Goal: Task Accomplishment & Management: Use online tool/utility

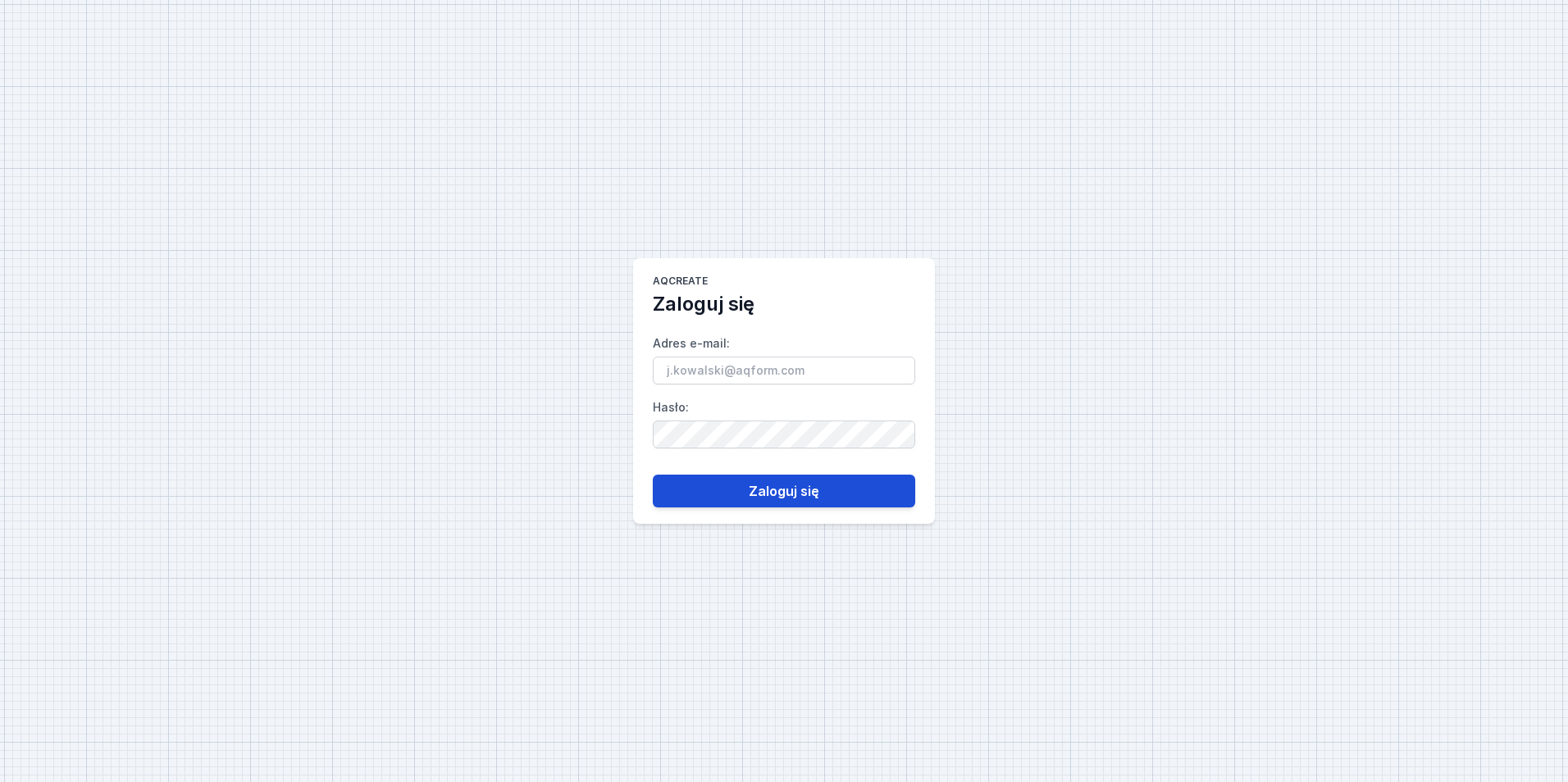
type input "[EMAIL_ADDRESS][PERSON_NAME][DOMAIN_NAME]"
click at [734, 480] on button "Zaloguj się" at bounding box center [784, 490] width 263 height 32
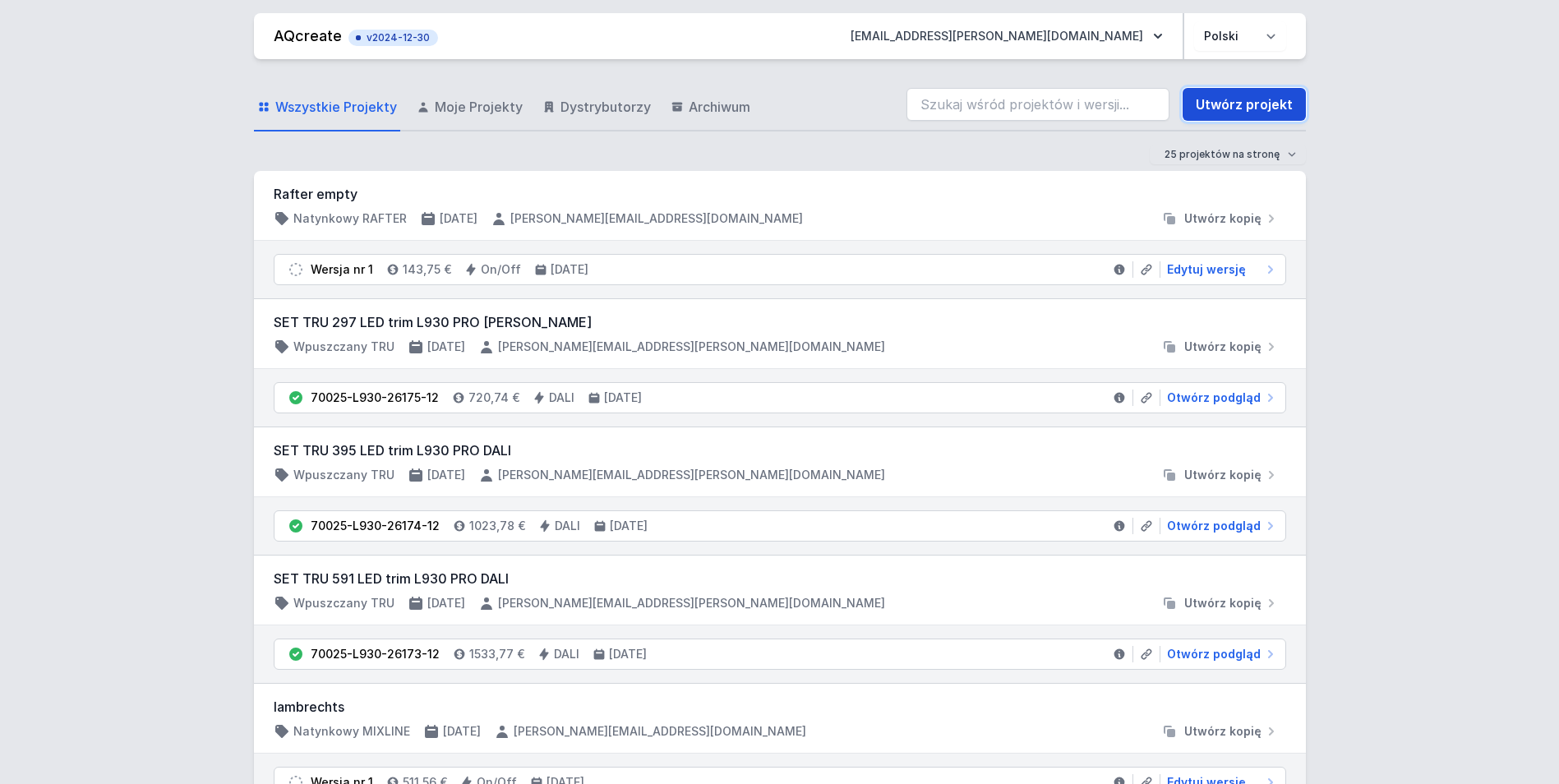
click at [1287, 108] on link "Utwórz projekt" at bounding box center [1244, 104] width 124 height 32
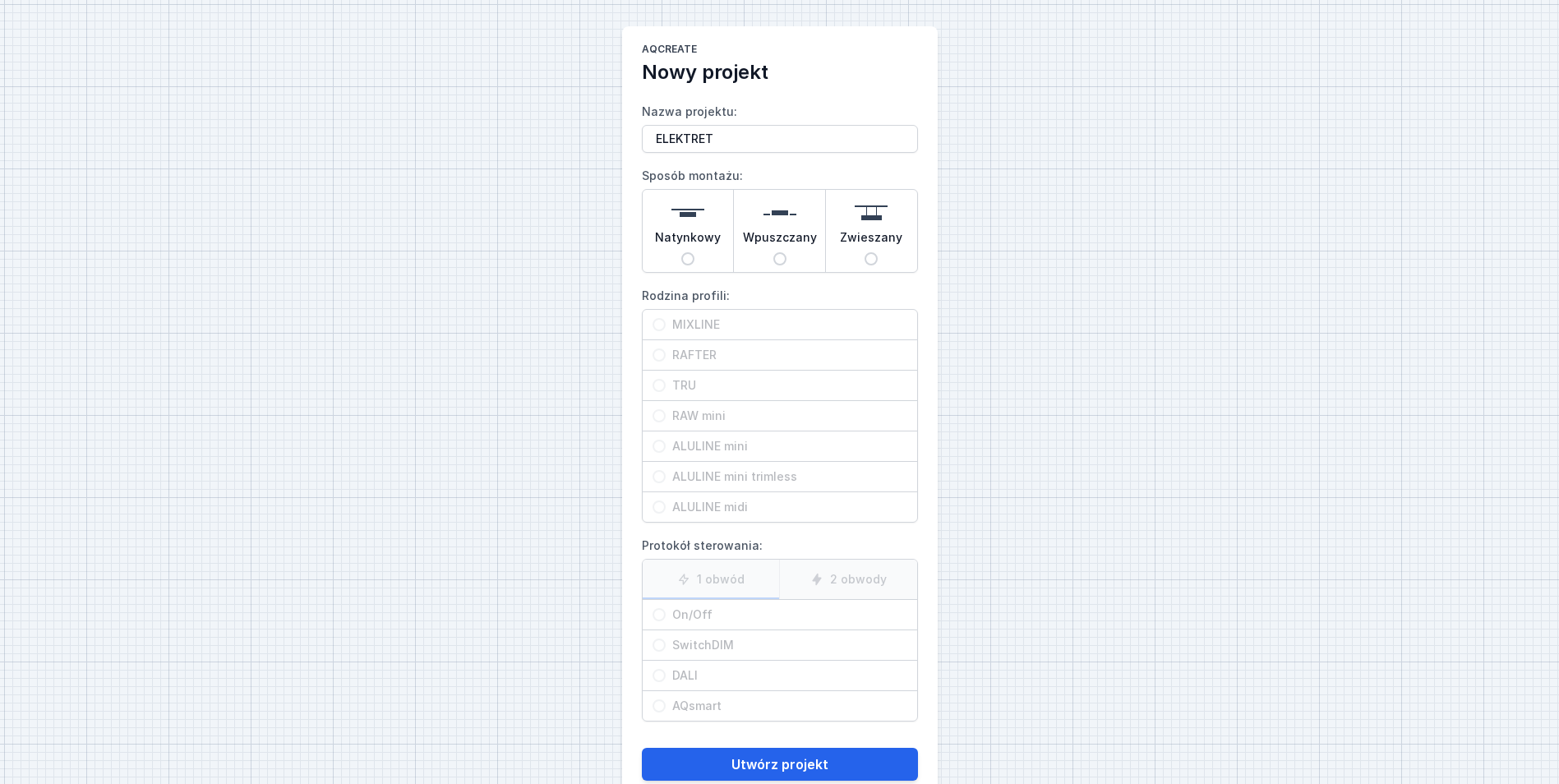
type input "ELEKTRET"
click at [701, 232] on span "Natynkowy" at bounding box center [687, 241] width 66 height 23
click at [695, 253] on input "Natynkowy" at bounding box center [687, 259] width 14 height 14
radio input "true"
click at [759, 512] on span "ALULINE midi" at bounding box center [787, 507] width 242 height 16
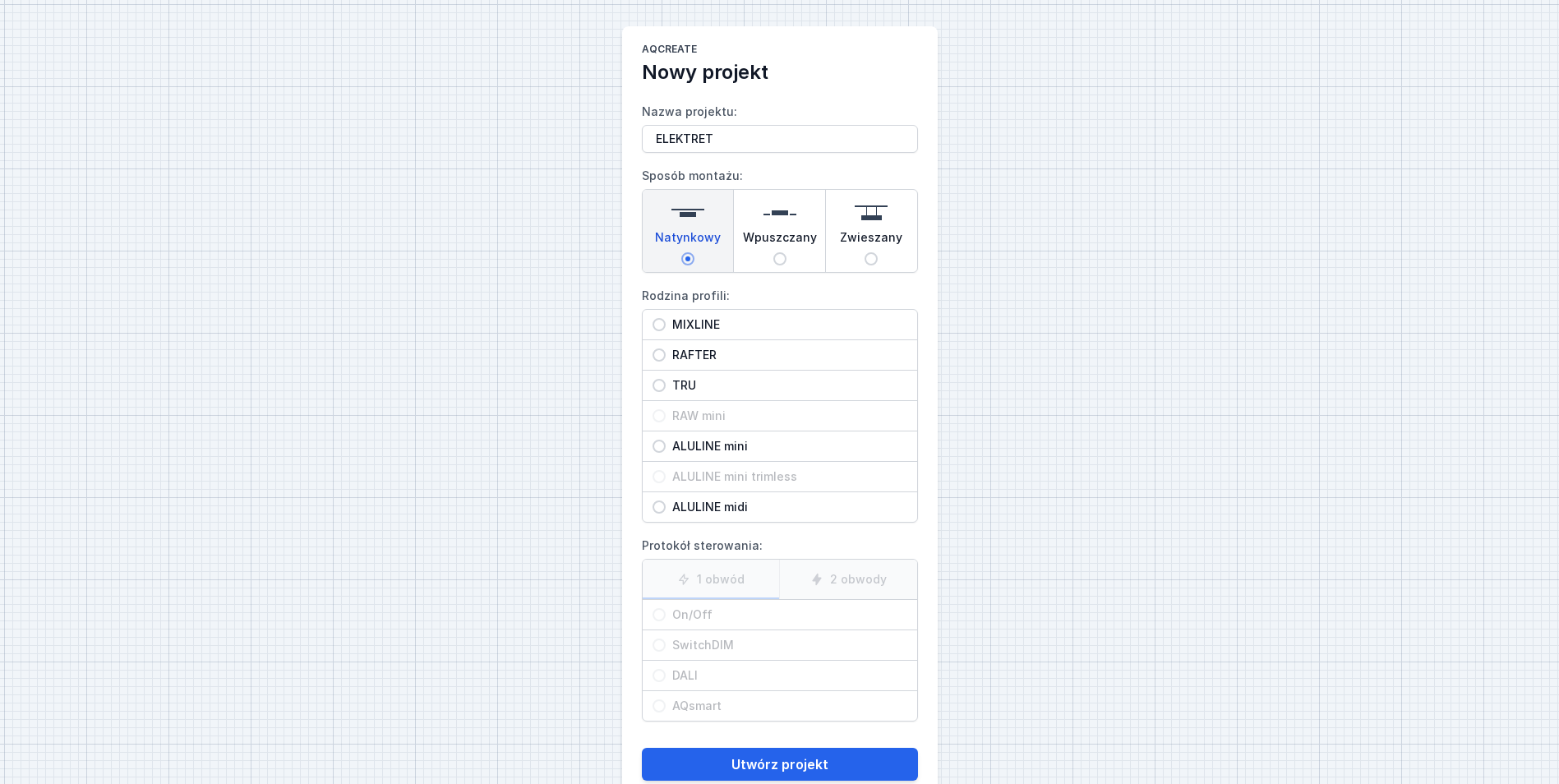
click at [666, 512] on input "ALULINE midi" at bounding box center [659, 507] width 14 height 14
radio input "true"
click at [707, 622] on span "On/Off" at bounding box center [787, 614] width 242 height 16
click at [666, 622] on input "On/Off" at bounding box center [659, 614] width 14 height 14
radio input "true"
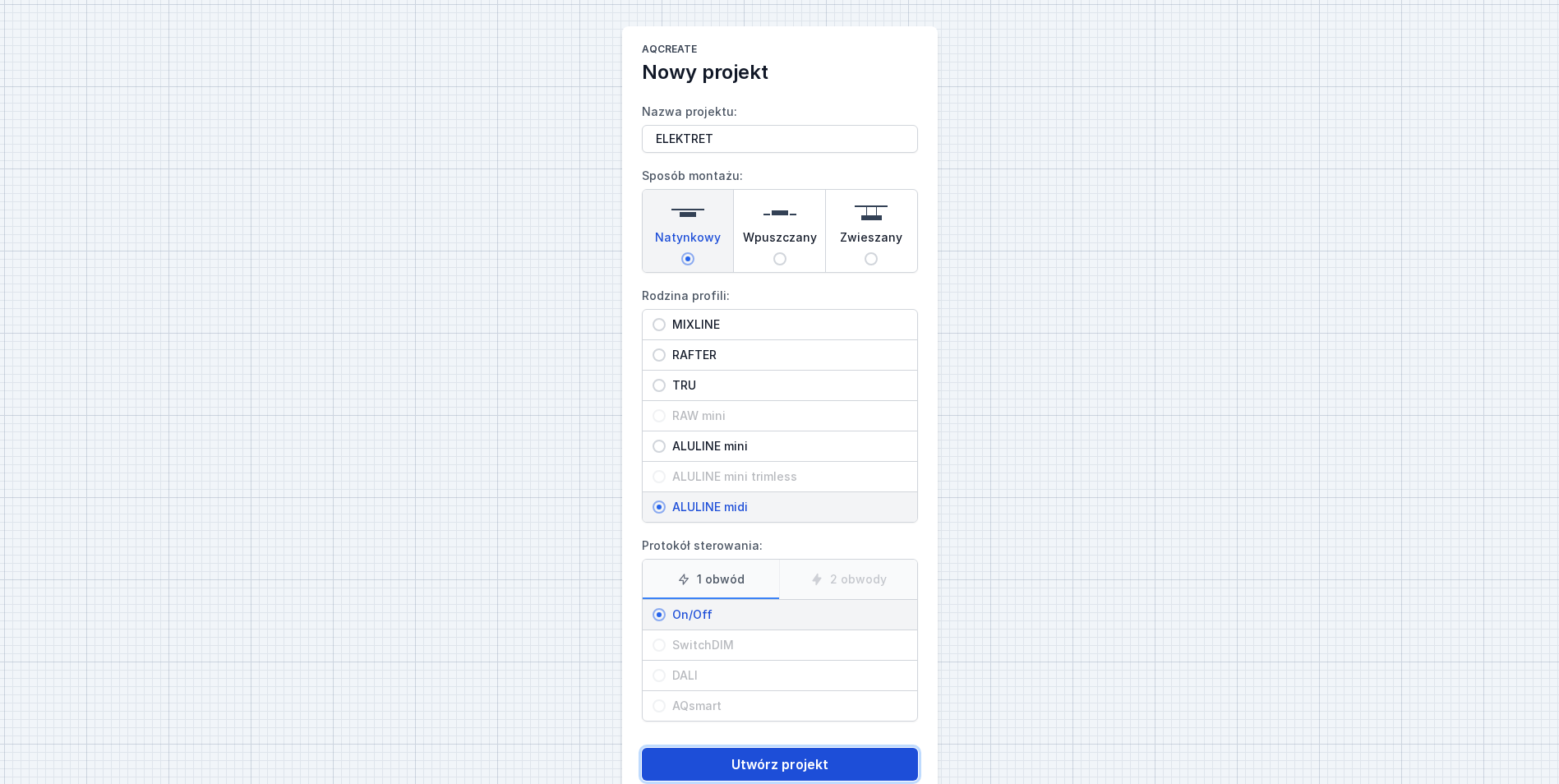
click at [775, 748] on button "Utwórz projekt" at bounding box center [780, 764] width 276 height 32
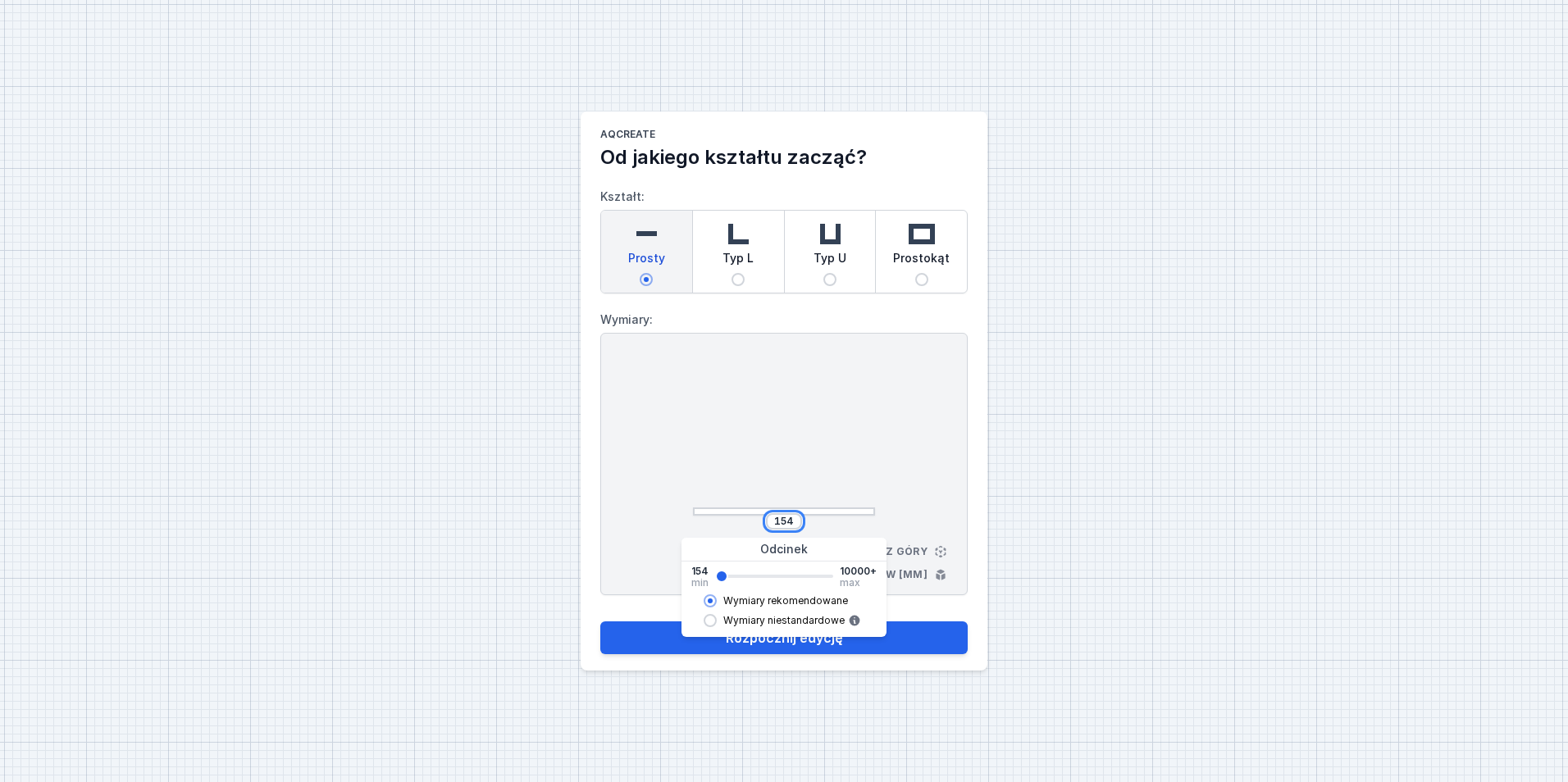
click at [785, 520] on input "154" at bounding box center [783, 521] width 26 height 13
click at [785, 519] on input "154" at bounding box center [783, 521] width 26 height 13
type input "982"
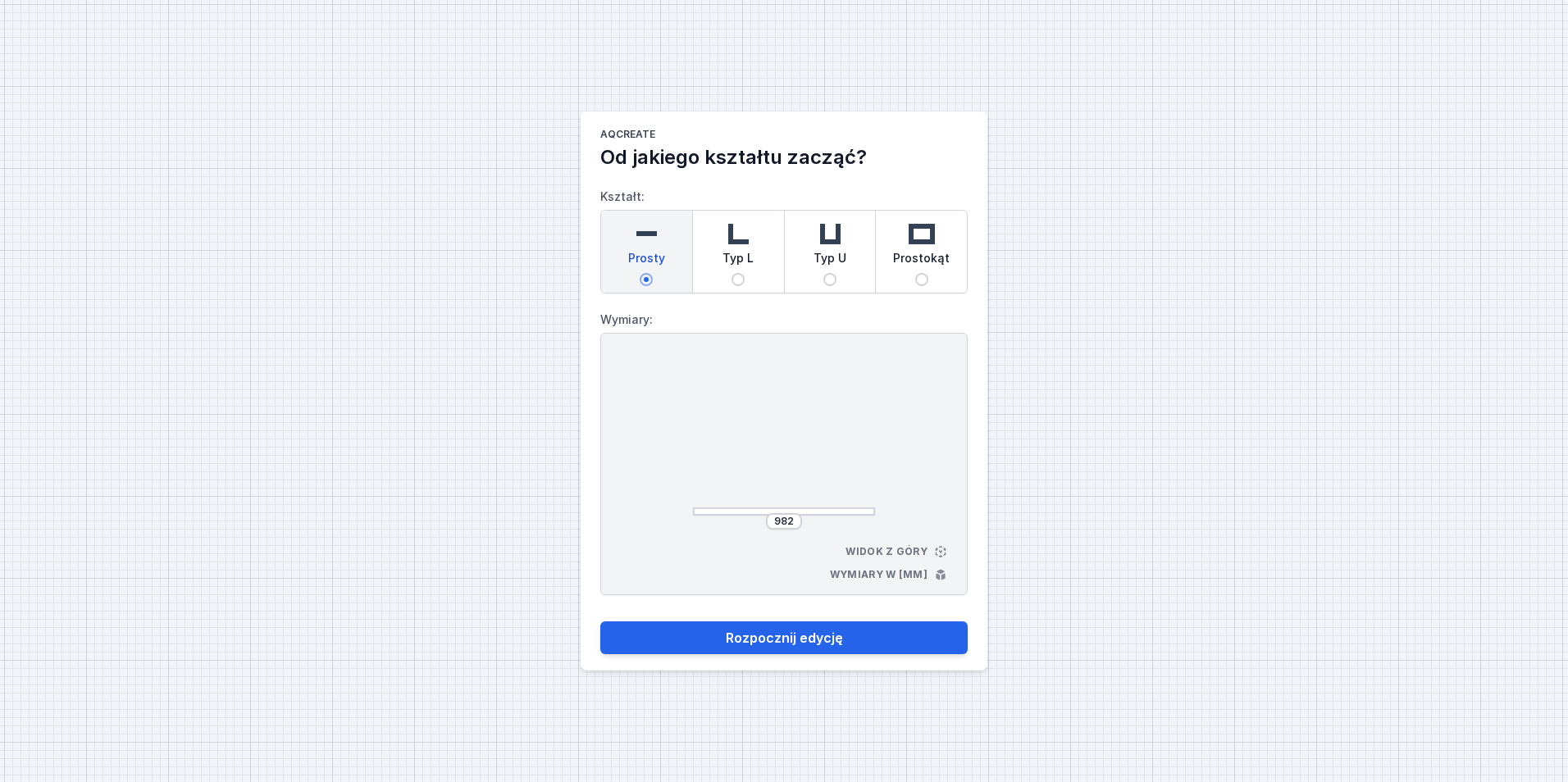
click at [768, 467] on div at bounding box center [784, 437] width 182 height 156
click at [878, 639] on button "Rozpocznij edycję" at bounding box center [784, 638] width 367 height 32
select select "3000"
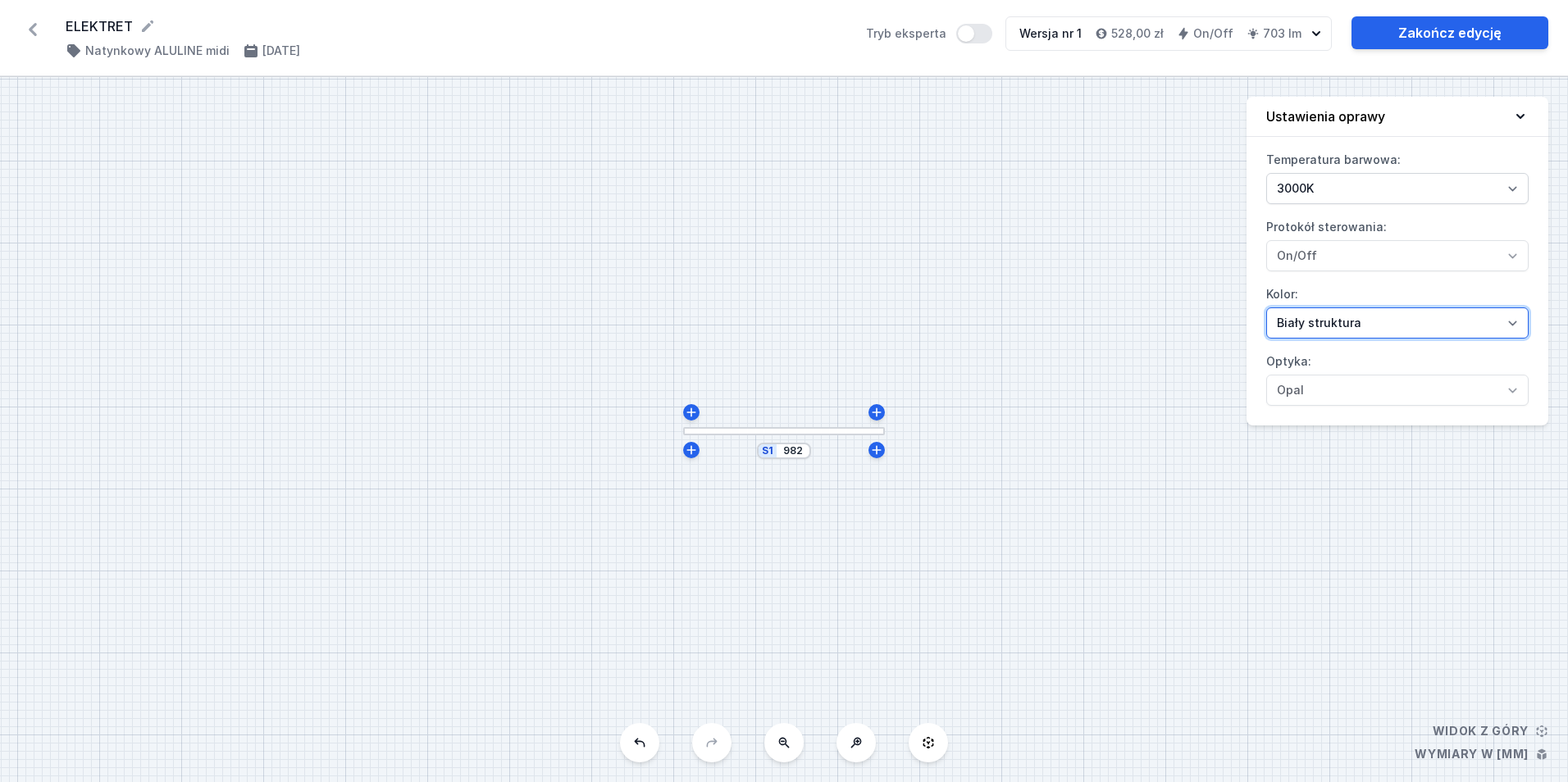
click at [1358, 323] on select "[PERSON_NAME] struktura [PERSON_NAME] struktura Złoty struktura Miedziany [PERS…" at bounding box center [1398, 323] width 263 height 31
select select "2"
click at [1266, 308] on select "[PERSON_NAME] struktura [PERSON_NAME] struktura Złoty struktura Miedziany [PERS…" at bounding box center [1398, 323] width 263 height 31
click at [1423, 36] on link "Zakończ edycję" at bounding box center [1449, 32] width 197 height 32
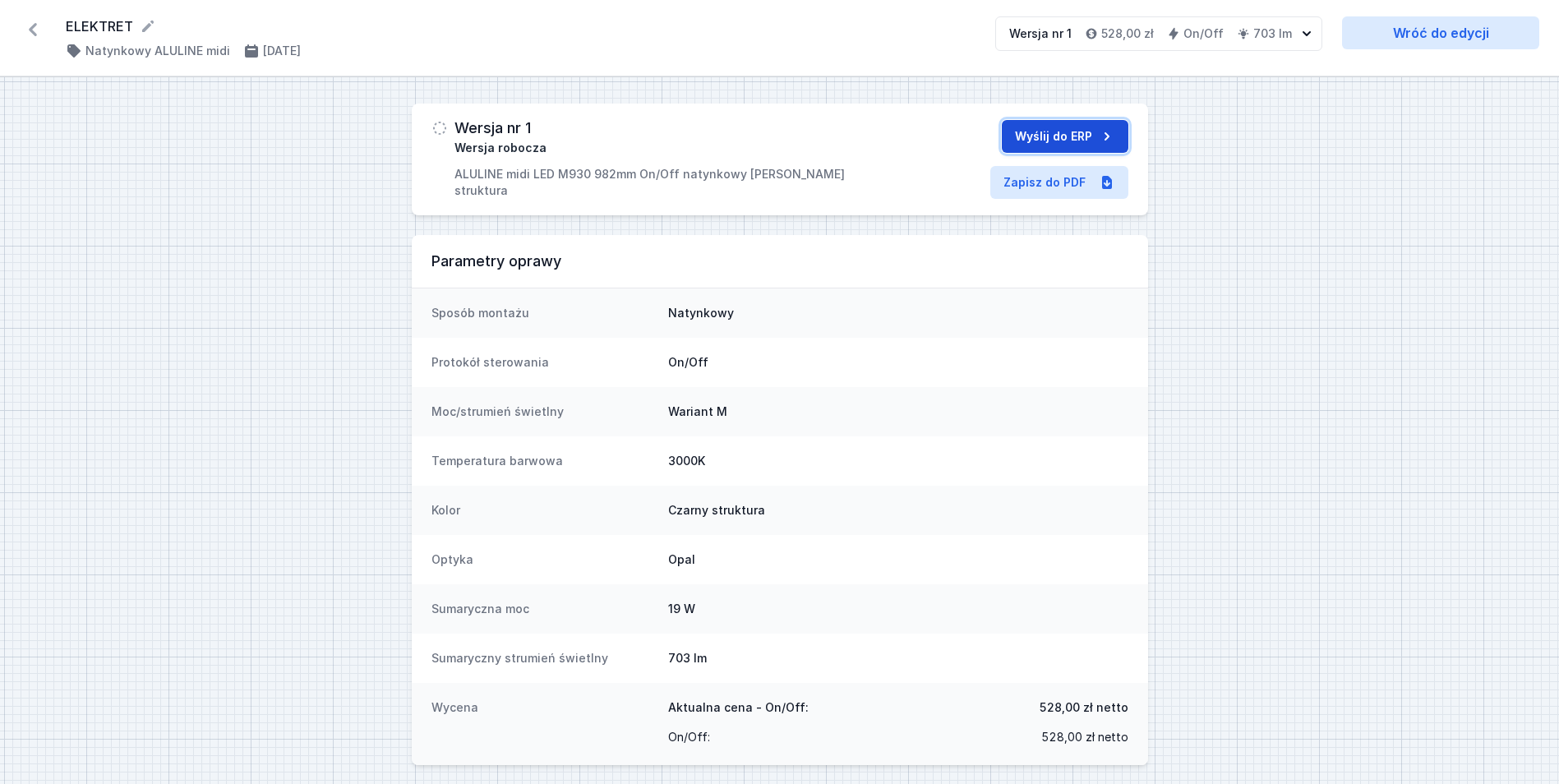
click at [1056, 122] on button "Wyślij do ERP" at bounding box center [1065, 136] width 126 height 32
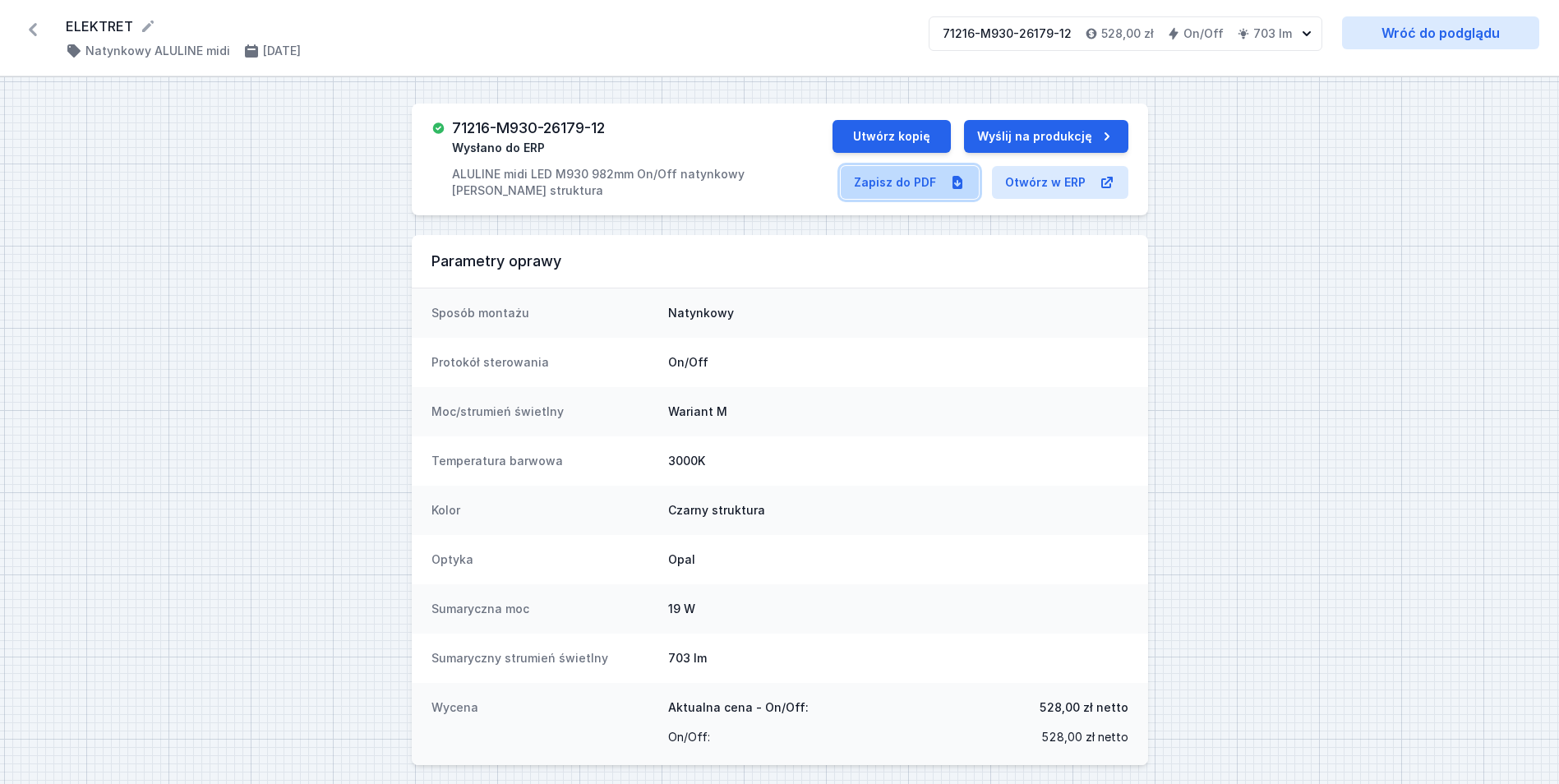
click at [915, 178] on link "Zapisz do PDF" at bounding box center [909, 182] width 138 height 32
click at [893, 143] on button "Utwórz kopię" at bounding box center [891, 136] width 118 height 32
select select "3000"
select select "2"
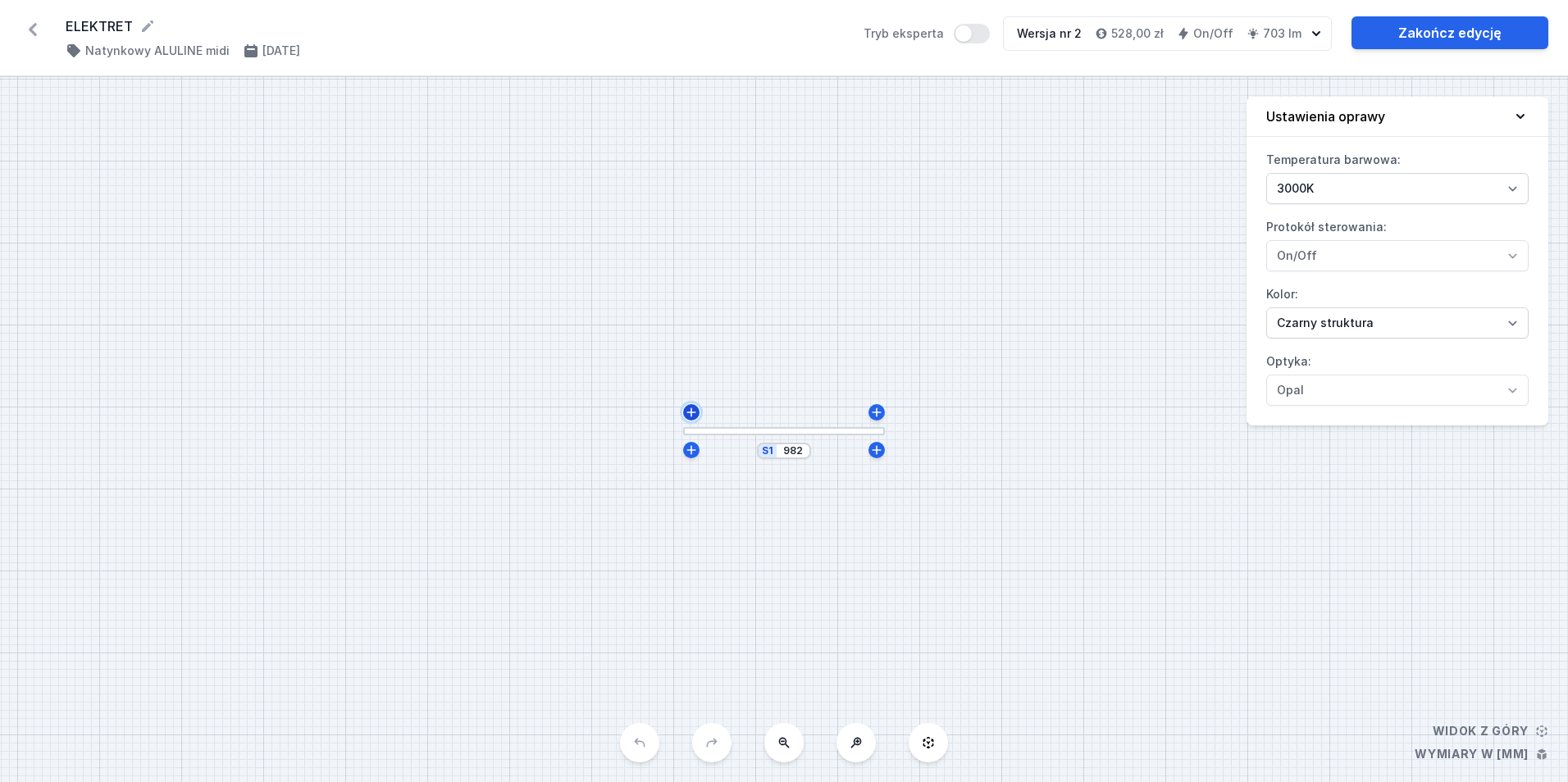
click at [689, 412] on icon at bounding box center [690, 412] width 9 height 9
type input "983"
click at [900, 458] on input "155" at bounding box center [892, 453] width 26 height 13
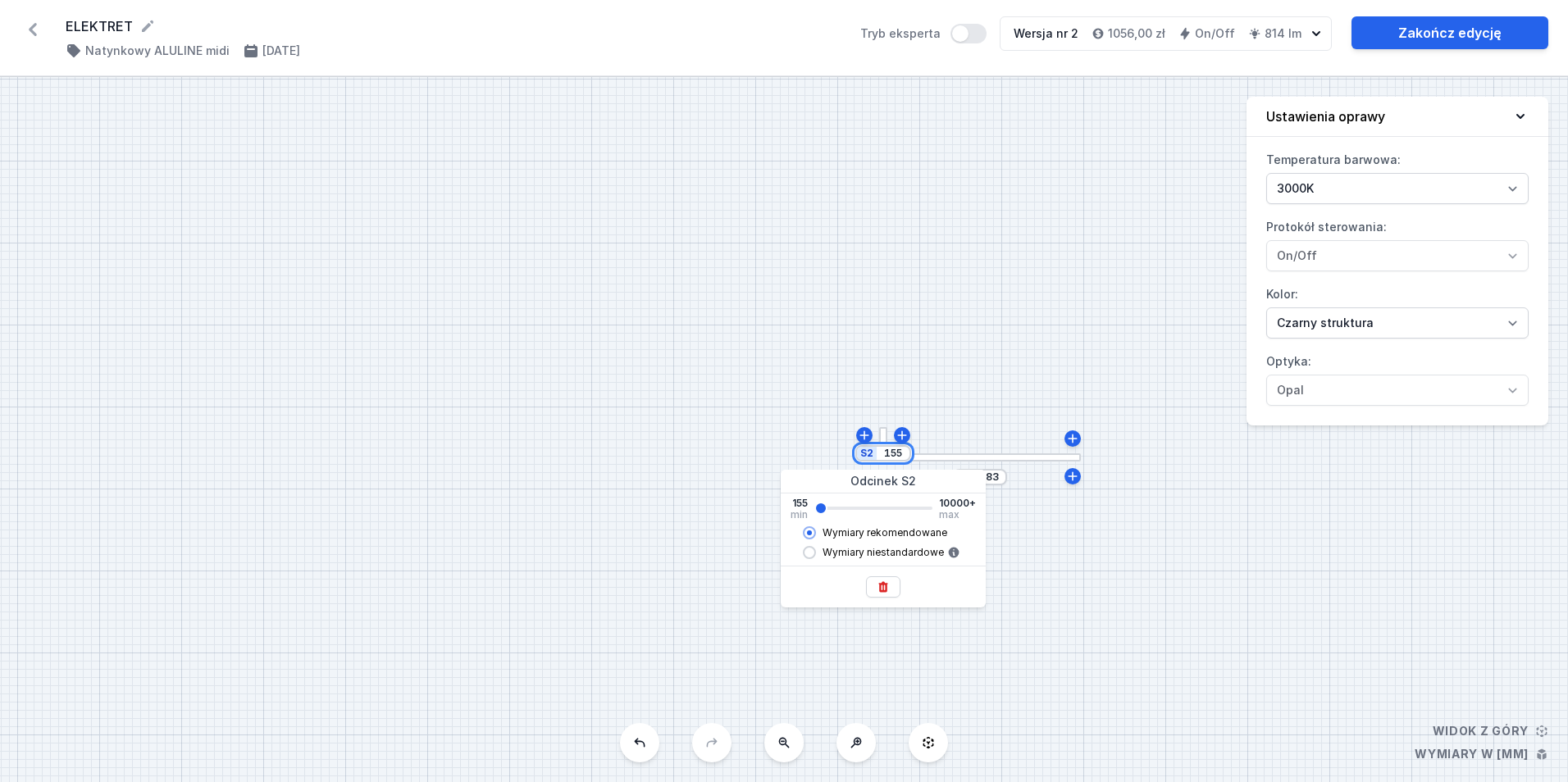
click at [900, 458] on input "155" at bounding box center [892, 453] width 26 height 13
click at [897, 455] on input "155" at bounding box center [892, 453] width 26 height 13
type input "2133"
click at [960, 256] on div "S2 2133 S1 983" at bounding box center [784, 429] width 1568 height 705
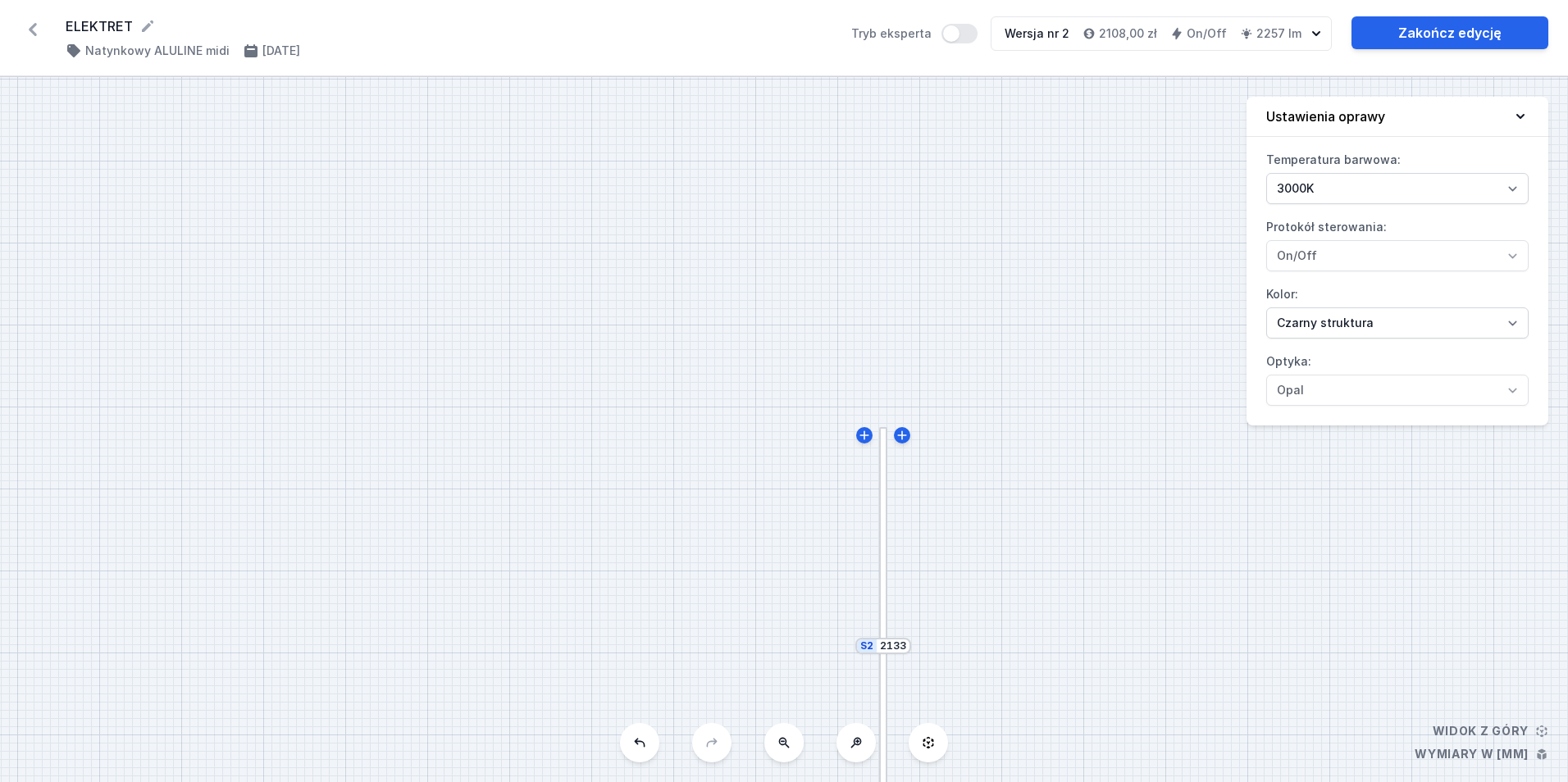
drag, startPoint x: 962, startPoint y: 589, endPoint x: 937, endPoint y: 202, distance: 387.8
click at [937, 202] on div "S2 2133 S1 983" at bounding box center [784, 429] width 1568 height 705
click at [972, 499] on input "983" at bounding box center [964, 496] width 26 height 13
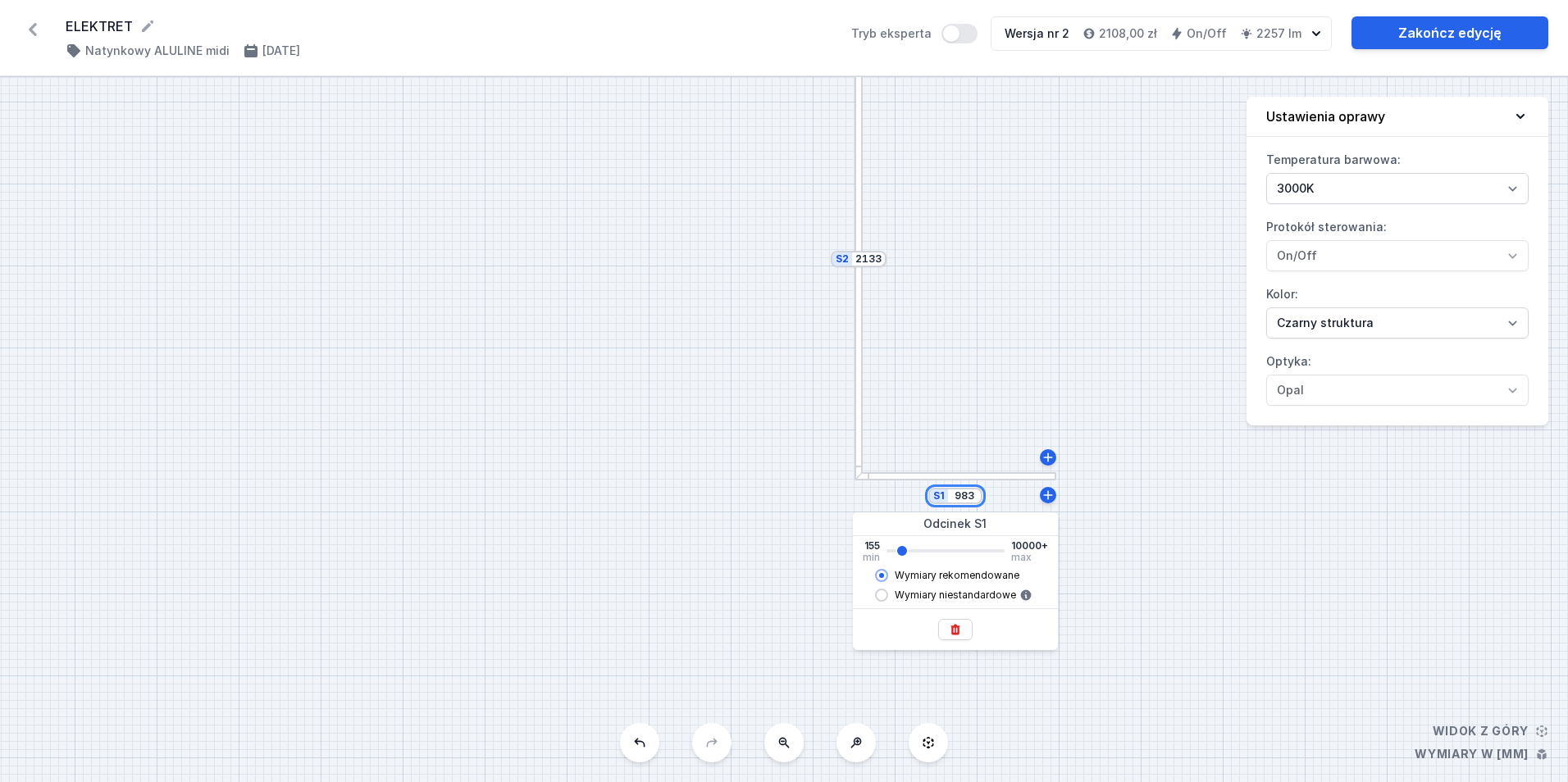
click at [972, 499] on input "983" at bounding box center [964, 496] width 26 height 13
type input "1765"
click at [1039, 253] on div "S2 2133 S1 1765" at bounding box center [784, 429] width 1568 height 705
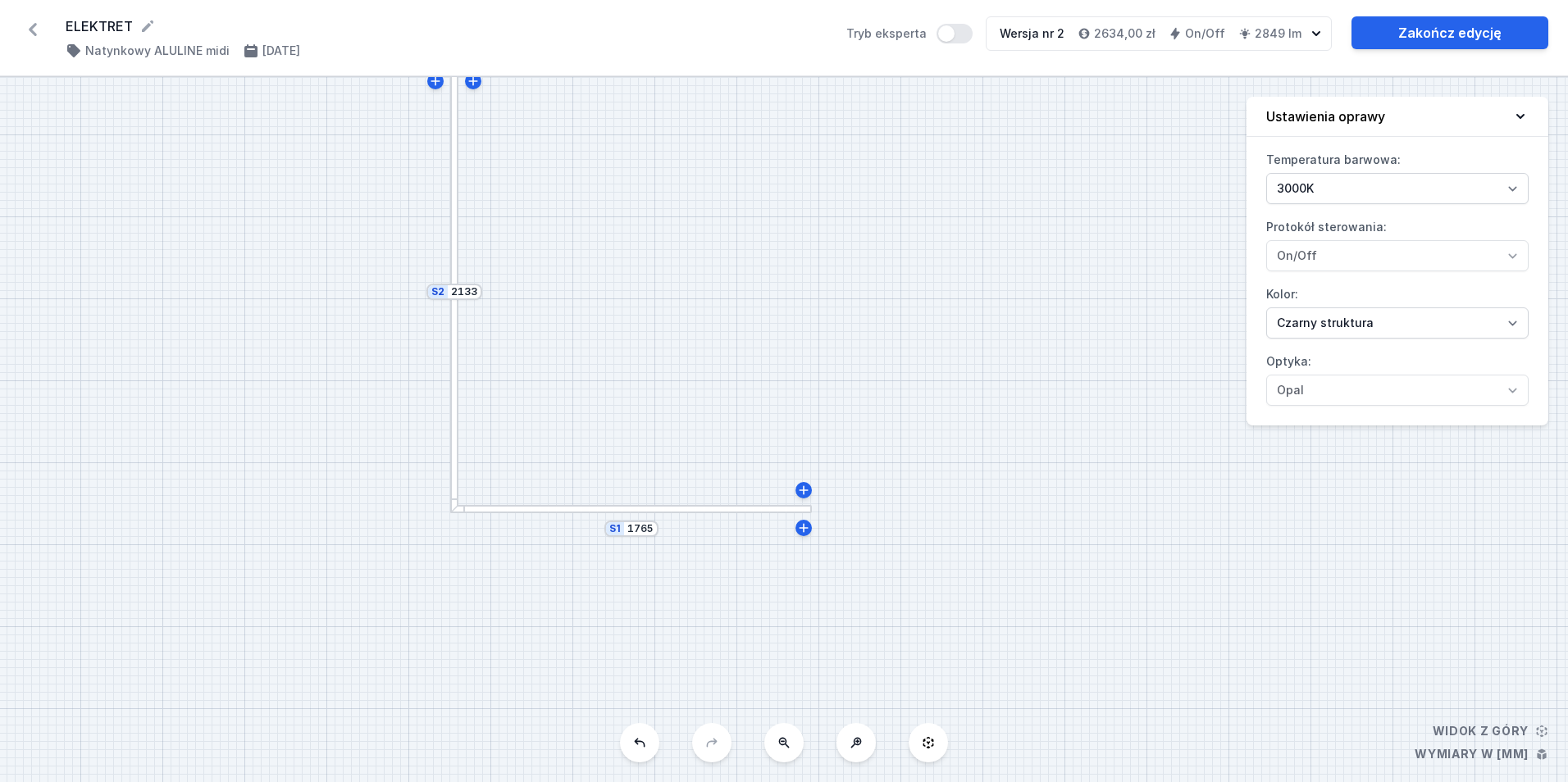
drag, startPoint x: 587, startPoint y: 408, endPoint x: 179, endPoint y: 436, distance: 409.0
click at [179, 436] on div "S2 2133 S1 1765" at bounding box center [784, 429] width 1568 height 705
click at [1455, 32] on link "Zakończ edycję" at bounding box center [1449, 32] width 197 height 32
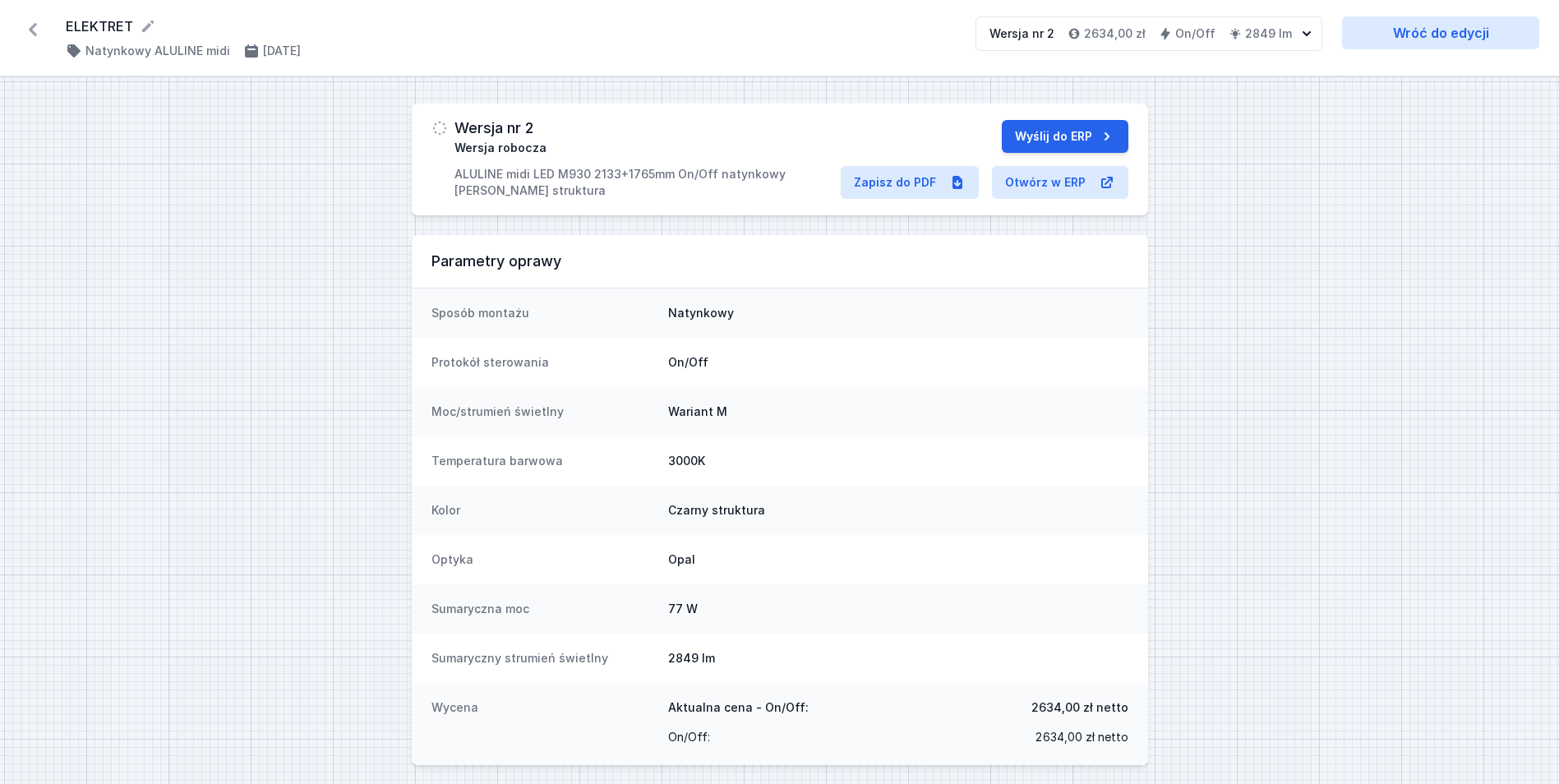
click at [898, 161] on div "Wyślij do ERP Zapisz do PDF Otwórz w ERP" at bounding box center [984, 159] width 288 height 78
click at [899, 172] on link "Zapisz do PDF" at bounding box center [909, 182] width 138 height 32
click at [1034, 135] on button "Wyślij do ERP" at bounding box center [1065, 136] width 126 height 32
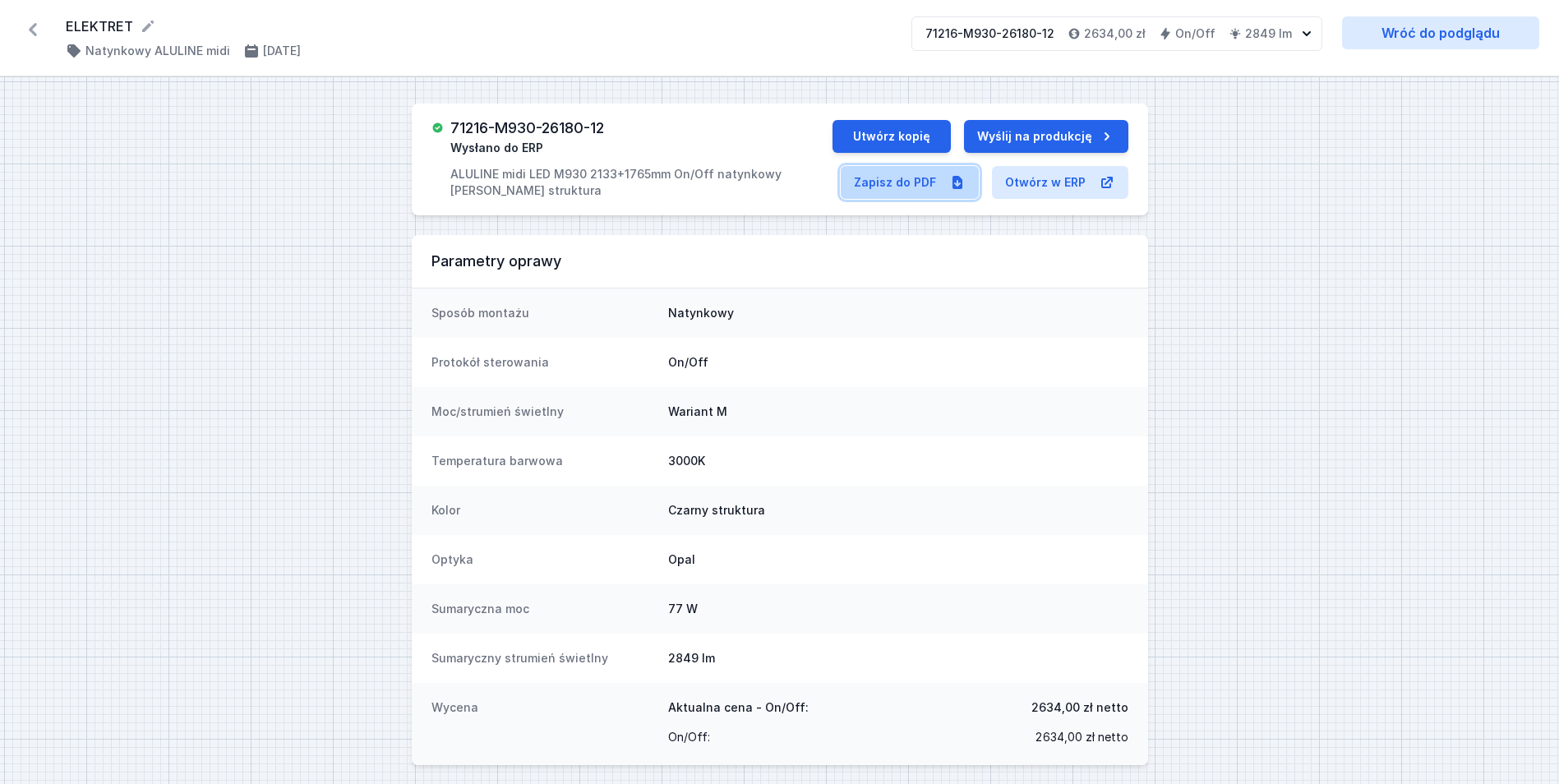
click at [922, 186] on link "Zapisz do PDF" at bounding box center [909, 182] width 138 height 32
click at [881, 135] on button "Utwórz kopię" at bounding box center [891, 136] width 118 height 32
select select "3000"
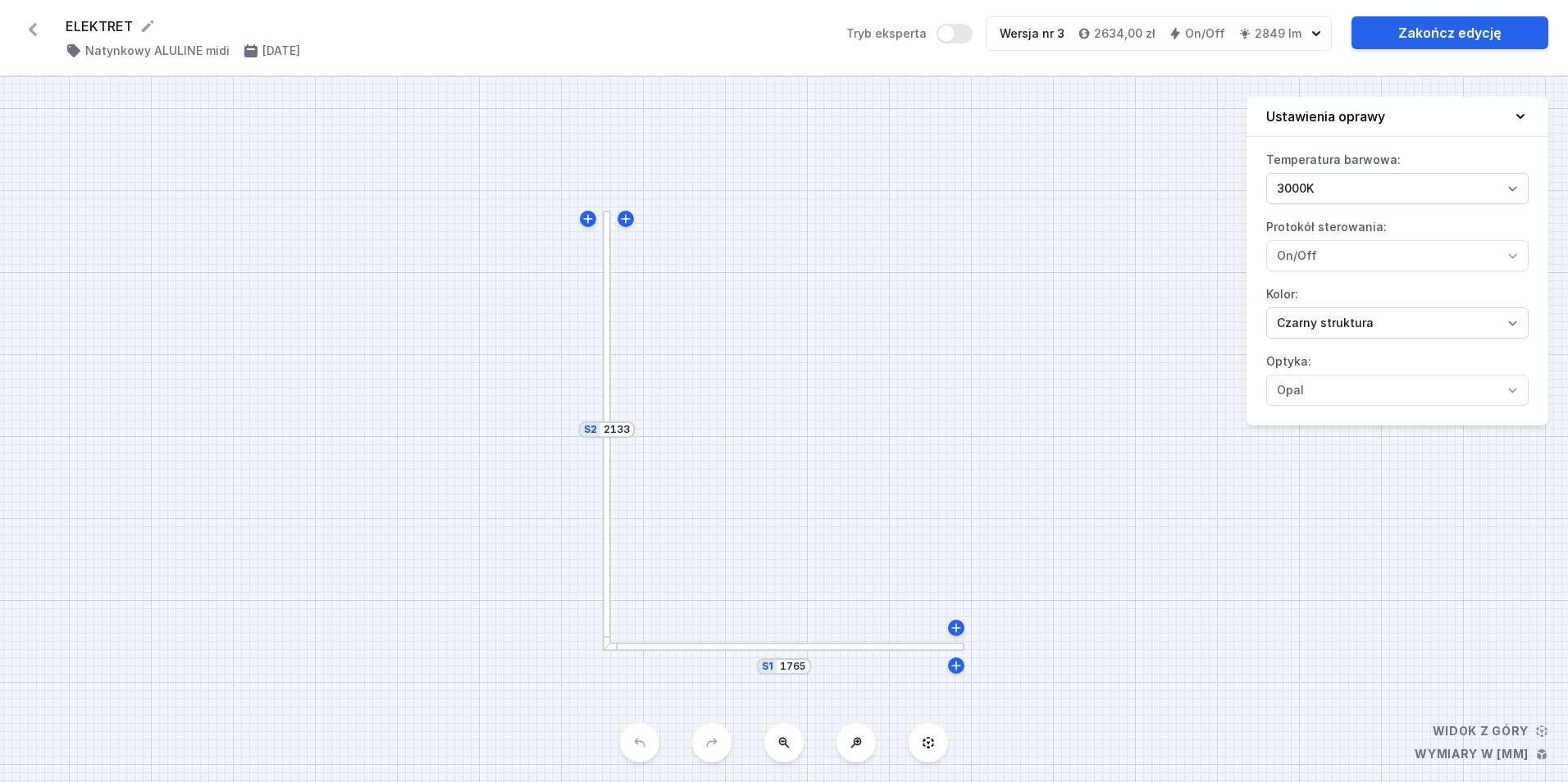
click at [1369, 348] on label "Optyka: Opal" at bounding box center [1398, 377] width 263 height 58
click at [1356, 328] on select "[PERSON_NAME] struktura [PERSON_NAME] struktura Złoty struktura Miedziany [PERS…" at bounding box center [1398, 323] width 263 height 31
select select "1"
click at [1266, 308] on select "[PERSON_NAME] struktura [PERSON_NAME] struktura Złoty struktura Miedziany [PERS…" at bounding box center [1398, 323] width 263 height 31
click at [612, 435] on input "2133" at bounding box center [616, 429] width 26 height 13
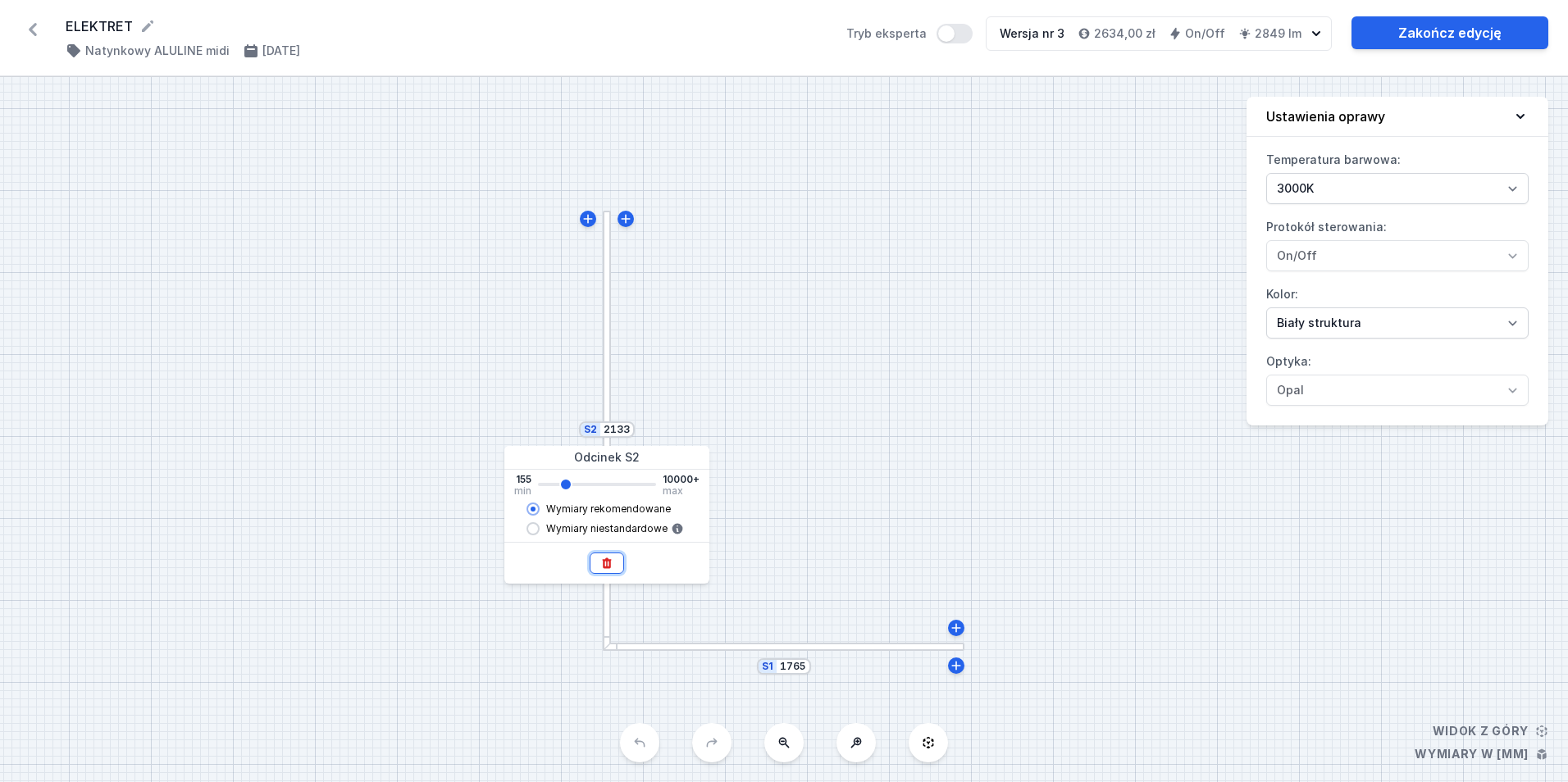
click at [609, 562] on icon at bounding box center [607, 562] width 9 height 11
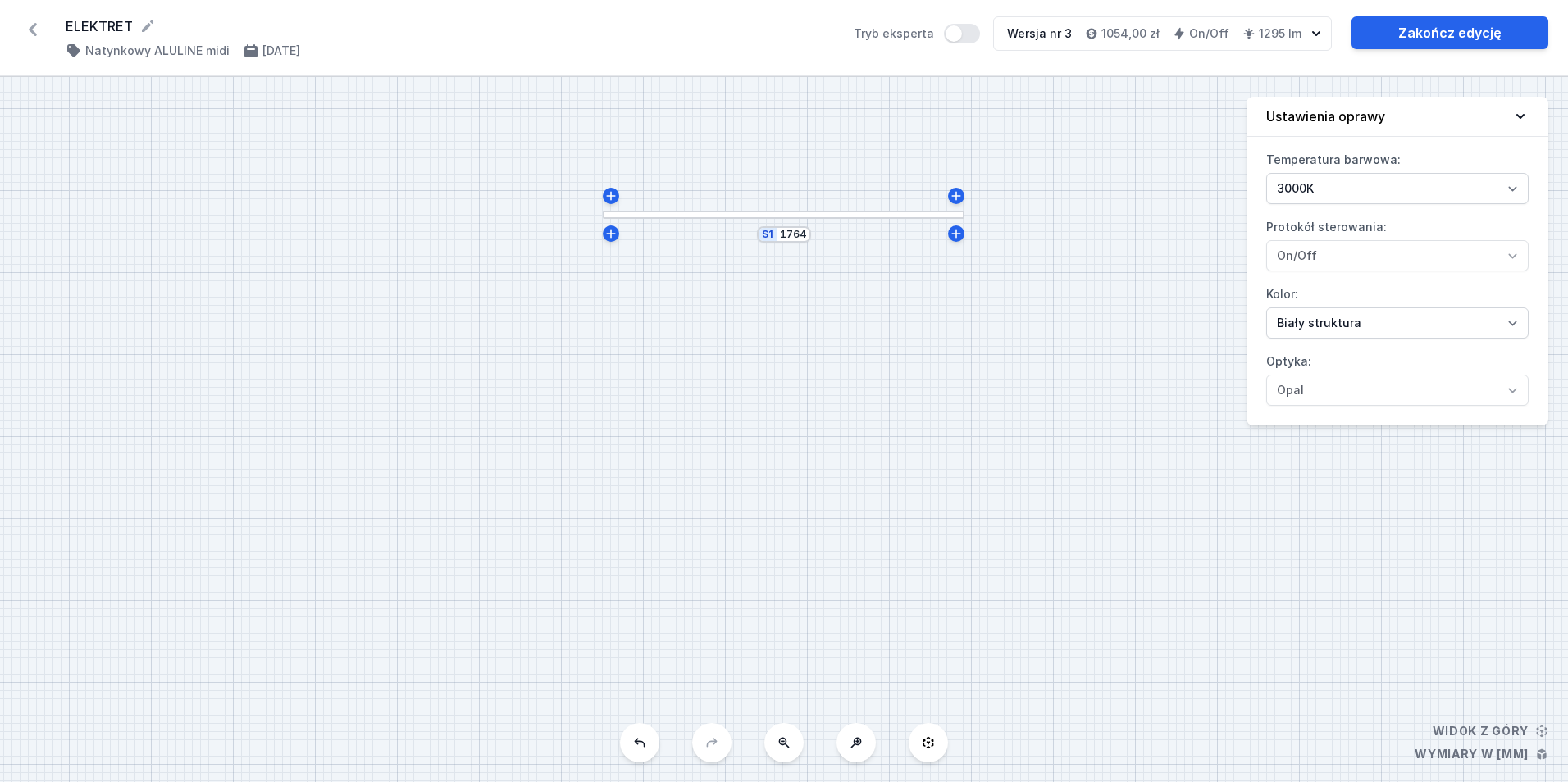
click at [778, 237] on div "S1 1764" at bounding box center [784, 234] width 54 height 16
click at [792, 233] on input "1764" at bounding box center [792, 234] width 26 height 13
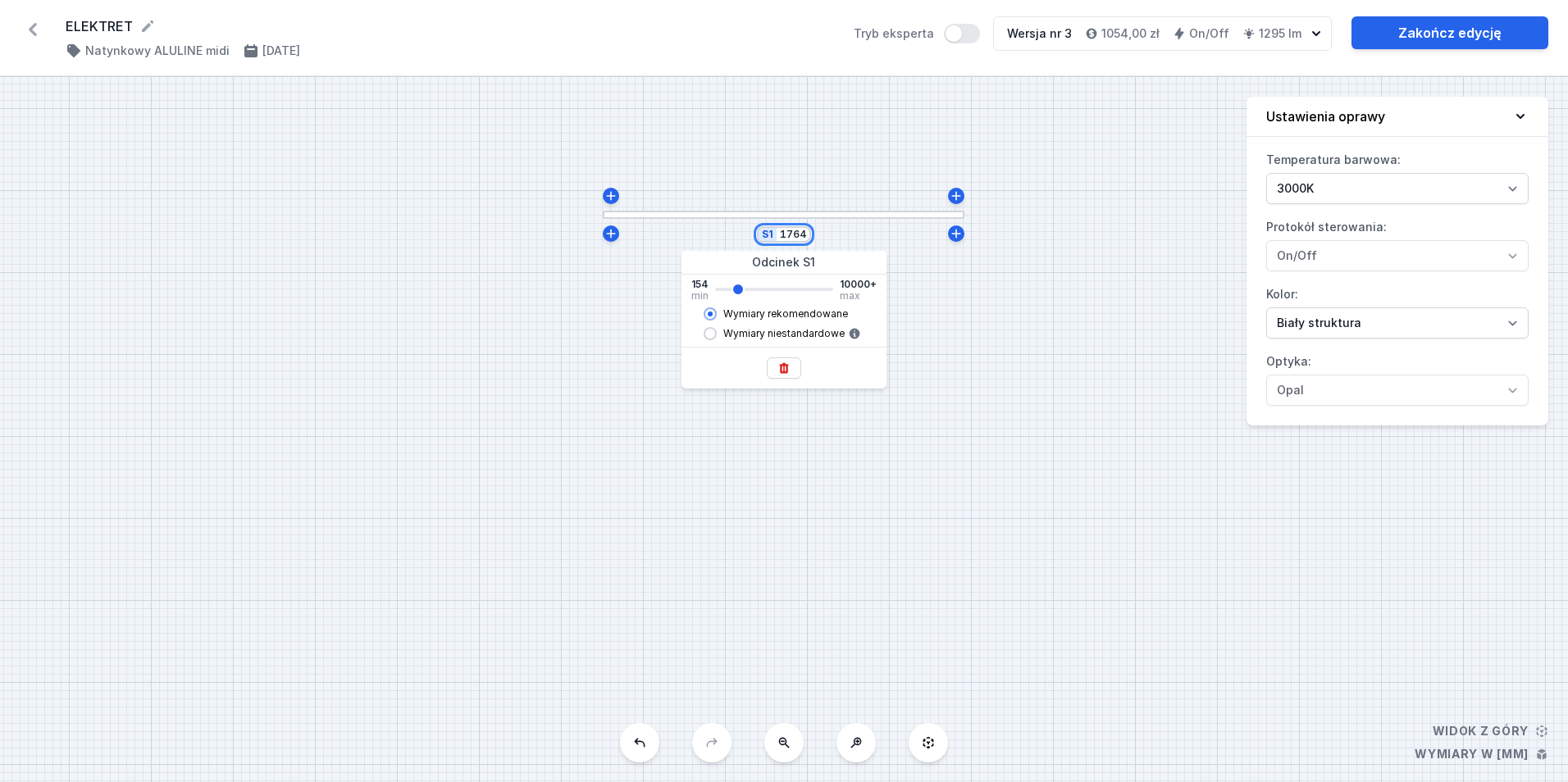
click at [792, 233] on input "1764" at bounding box center [792, 234] width 26 height 13
type input "2132"
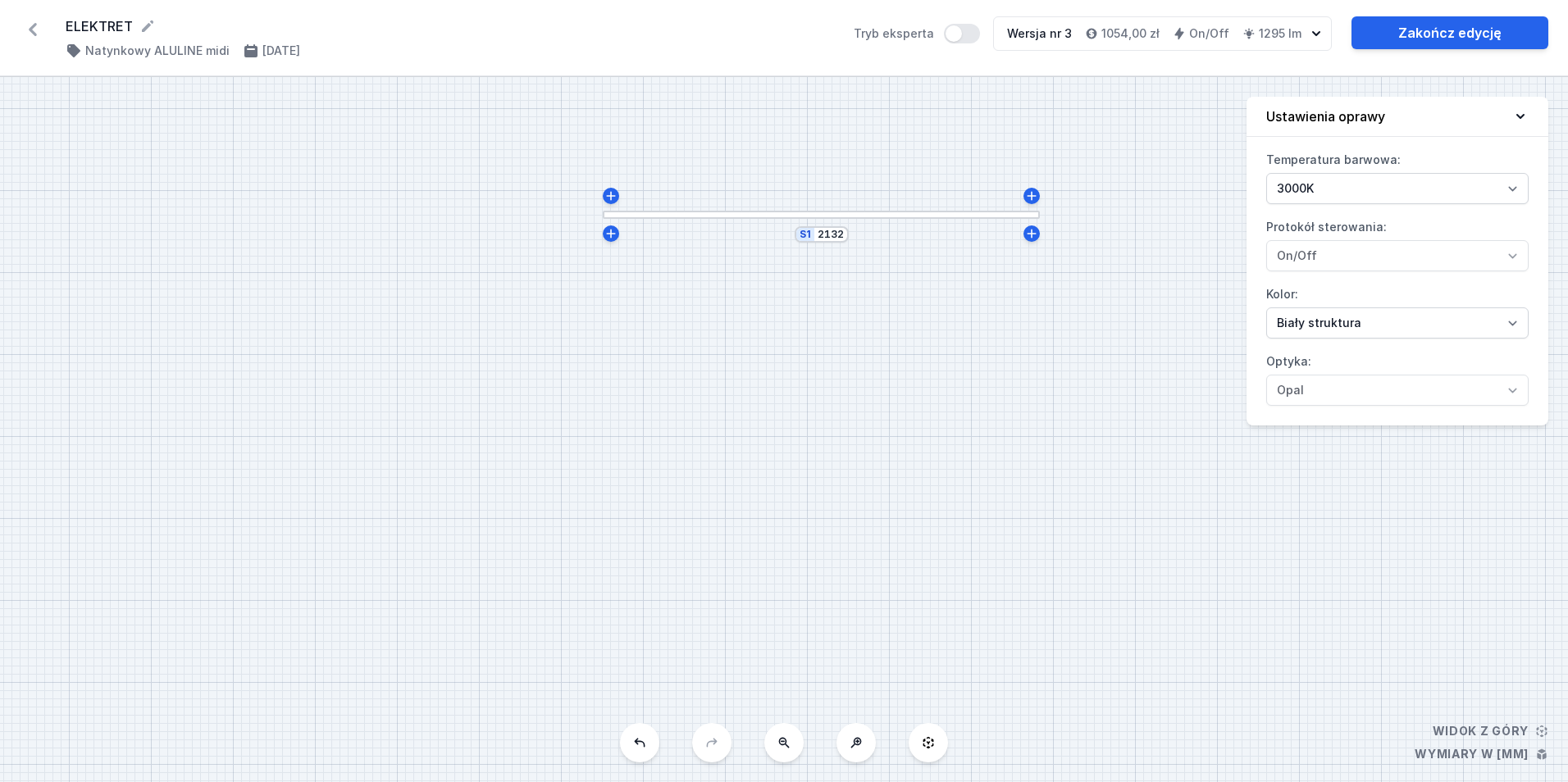
click at [858, 164] on div "S1 2132" at bounding box center [784, 429] width 1568 height 705
drag, startPoint x: 919, startPoint y: 136, endPoint x: 837, endPoint y: 422, distance: 297.5
click at [837, 422] on div "S1 2132" at bounding box center [784, 429] width 1568 height 705
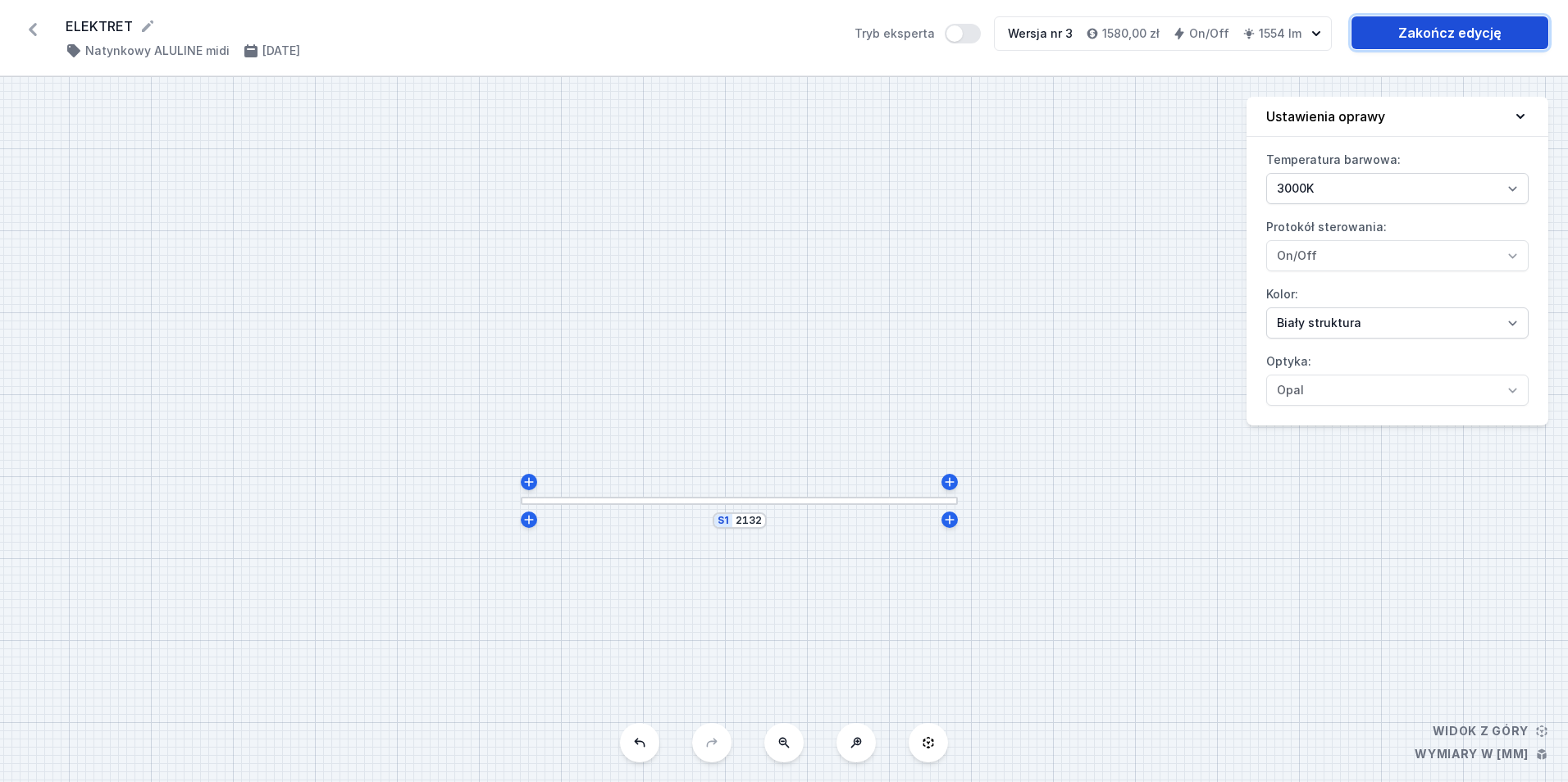
click at [1398, 20] on link "Zakończ edycję" at bounding box center [1449, 32] width 197 height 32
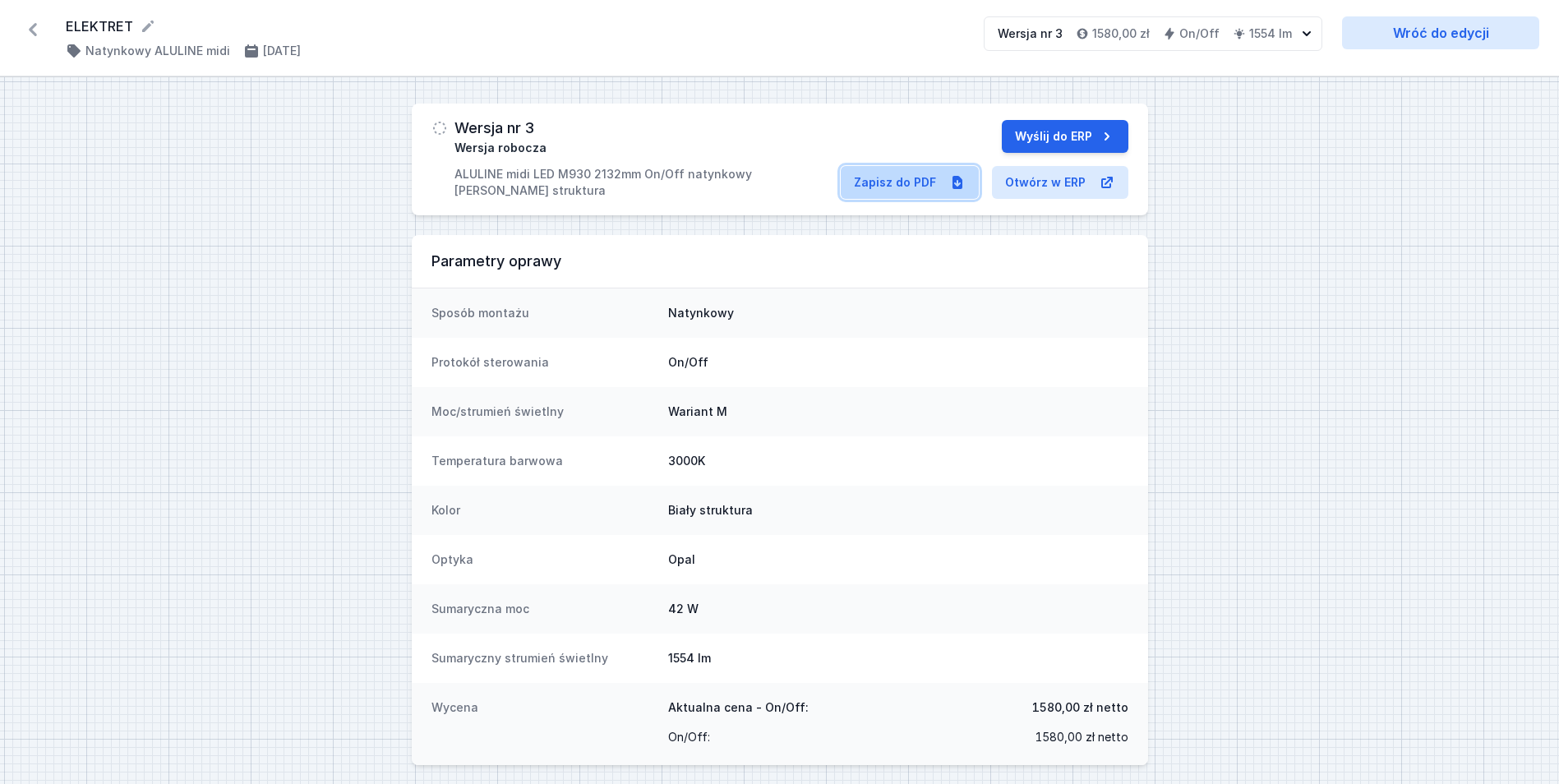
click at [900, 189] on link "Zapisz do PDF" at bounding box center [909, 182] width 138 height 32
click at [1027, 134] on button "Wyślij do ERP" at bounding box center [1065, 136] width 126 height 32
click at [919, 180] on link "Zapisz do PDF" at bounding box center [909, 182] width 138 height 32
